Goal: Find specific page/section: Find specific page/section

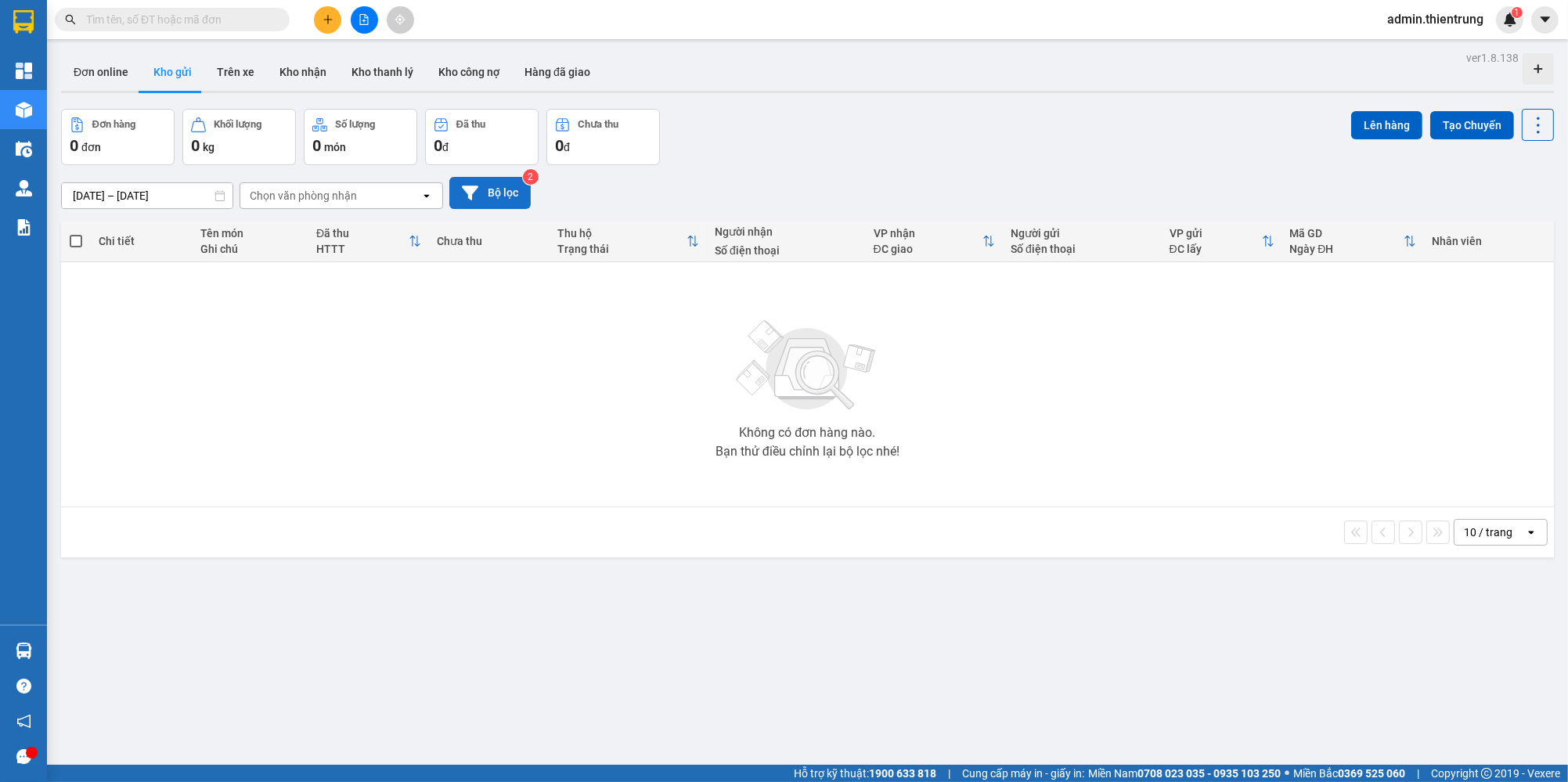
click at [490, 185] on button "Bộ lọc" at bounding box center [490, 193] width 81 height 32
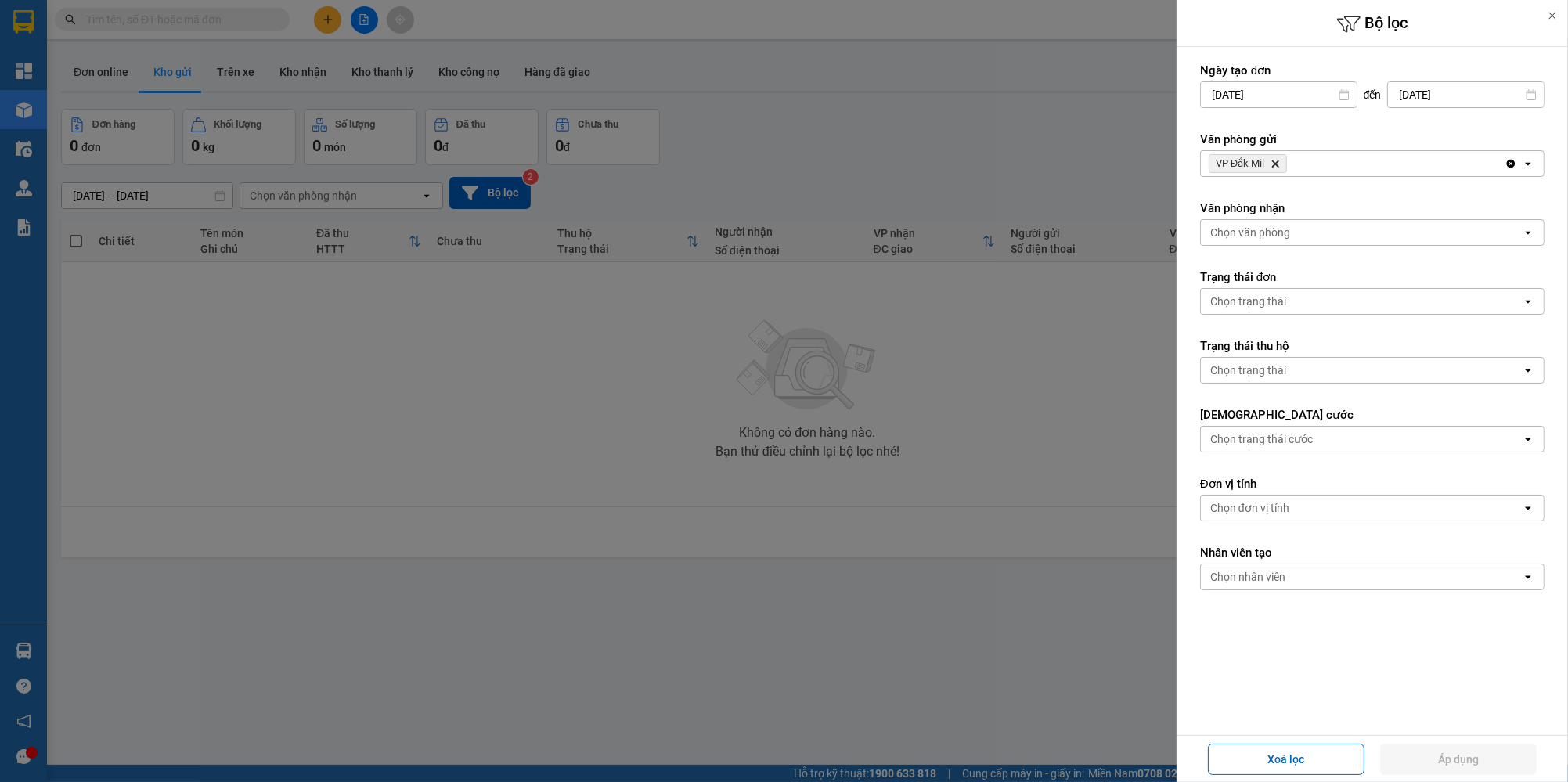
click at [1273, 159] on icon "Delete" at bounding box center [1275, 164] width 9 height 9
click at [1273, 159] on div "Chọn văn phòng" at bounding box center [1250, 164] width 80 height 16
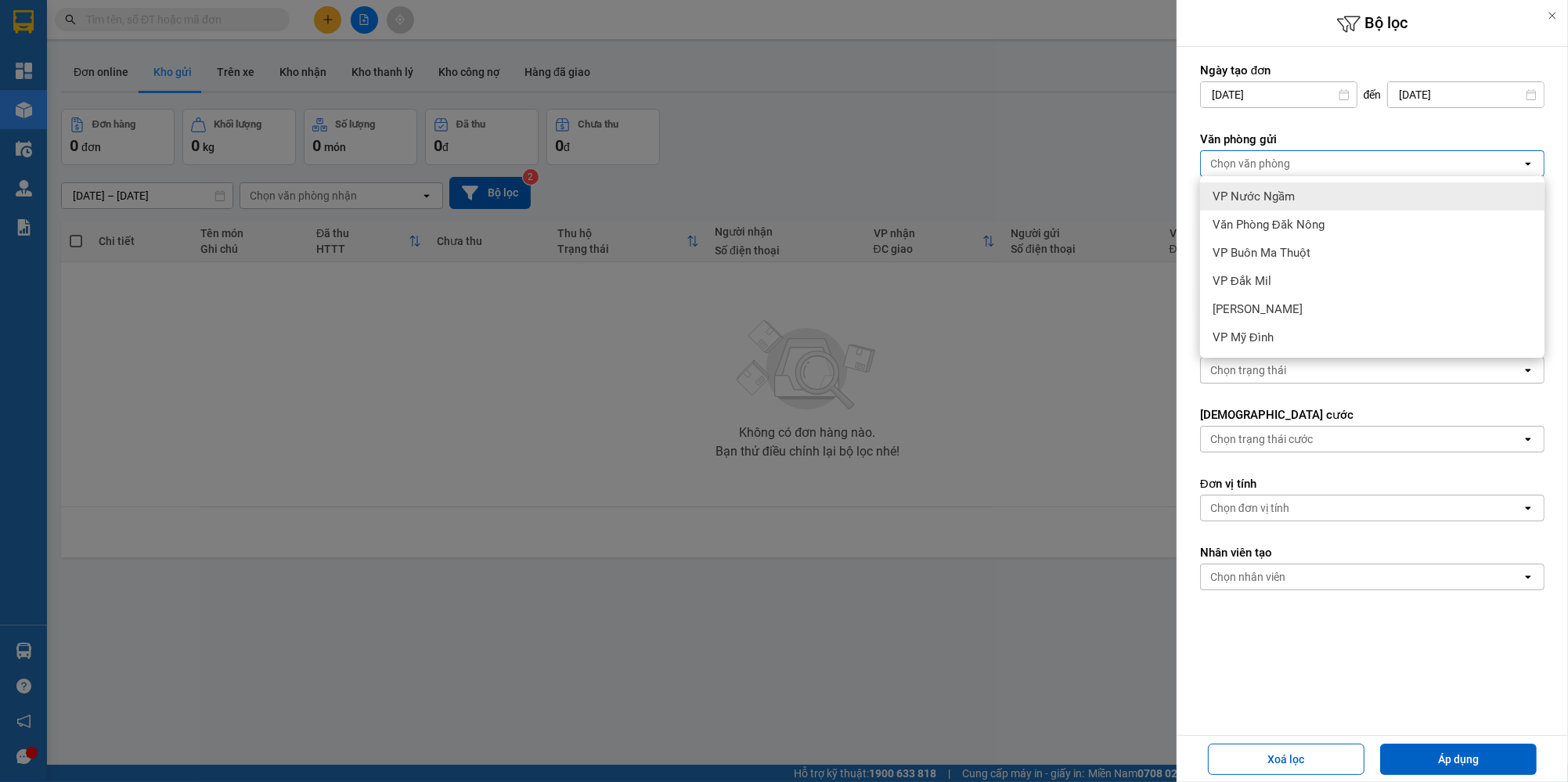
click at [1290, 203] on span "VP Nước Ngầm" at bounding box center [1253, 196] width 82 height 16
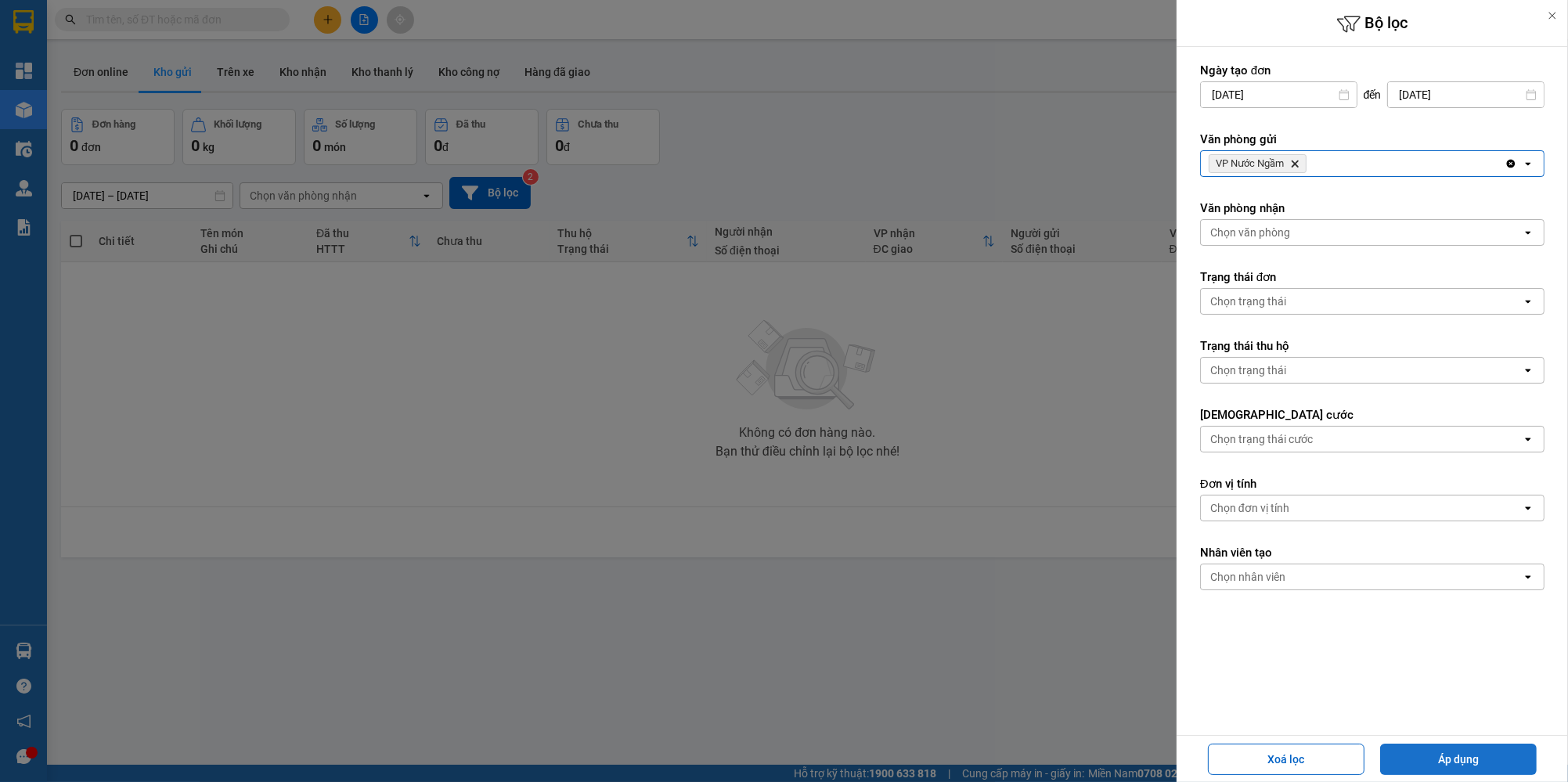
click at [1432, 756] on button "Áp dụng" at bounding box center [1457, 758] width 156 height 31
